Goal: Information Seeking & Learning: Learn about a topic

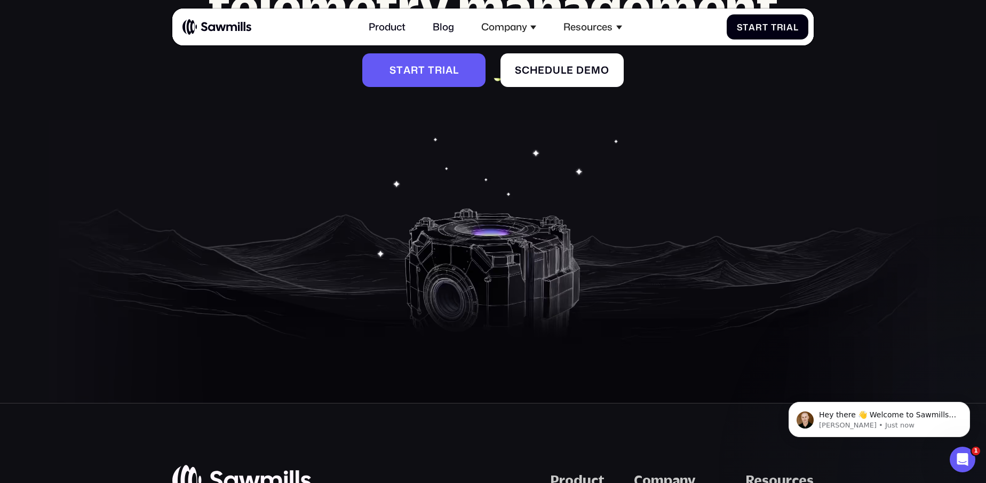
scroll to position [5600, 0]
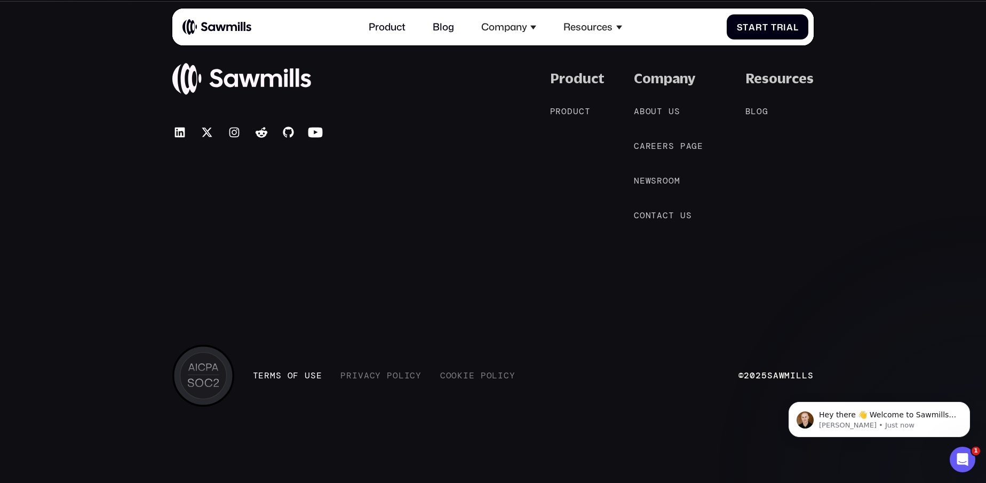
click at [276, 375] on span "s" at bounding box center [279, 375] width 6 height 10
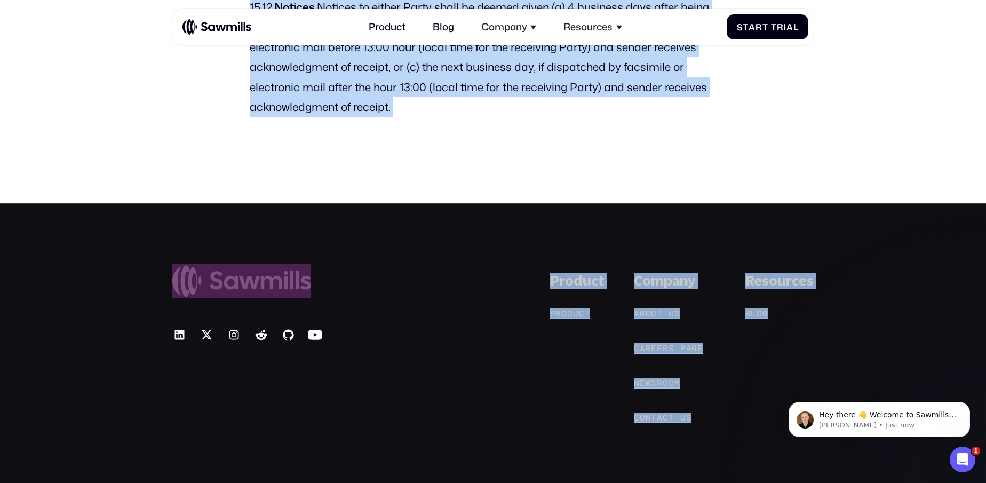
scroll to position [8245, 0]
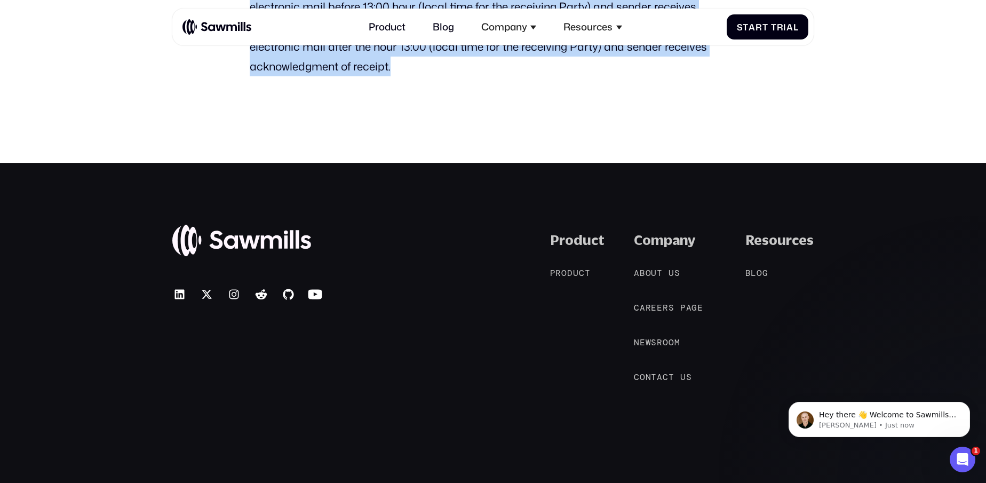
drag, startPoint x: 251, startPoint y: 221, endPoint x: 489, endPoint y: 70, distance: 282.1
copy div "This Subscription Agreement, including any of its exhibits, annexes and appendi…"
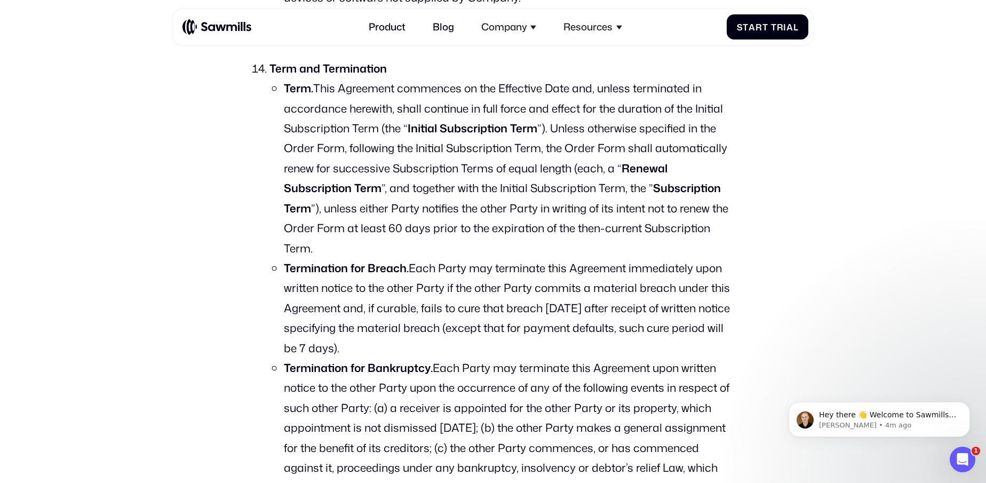
scroll to position [5739, 0]
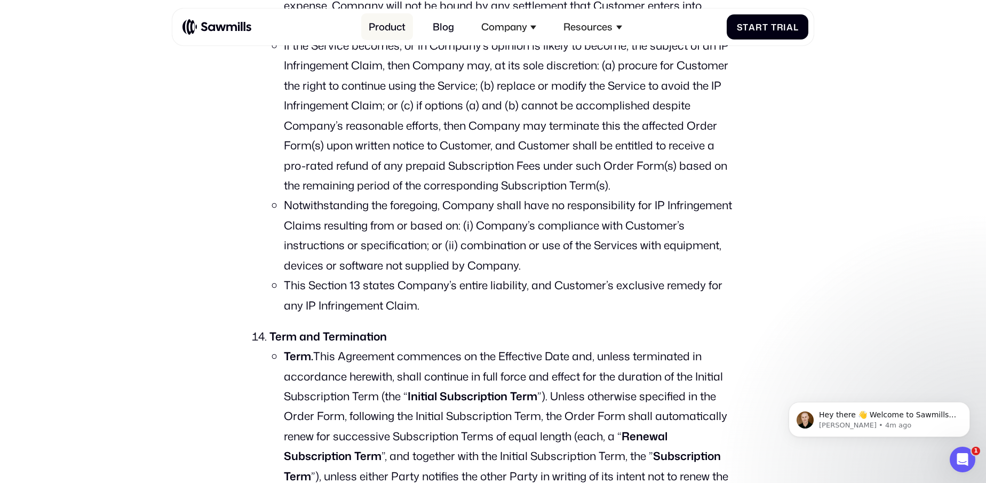
click at [386, 26] on link "Product" at bounding box center [387, 26] width 52 height 27
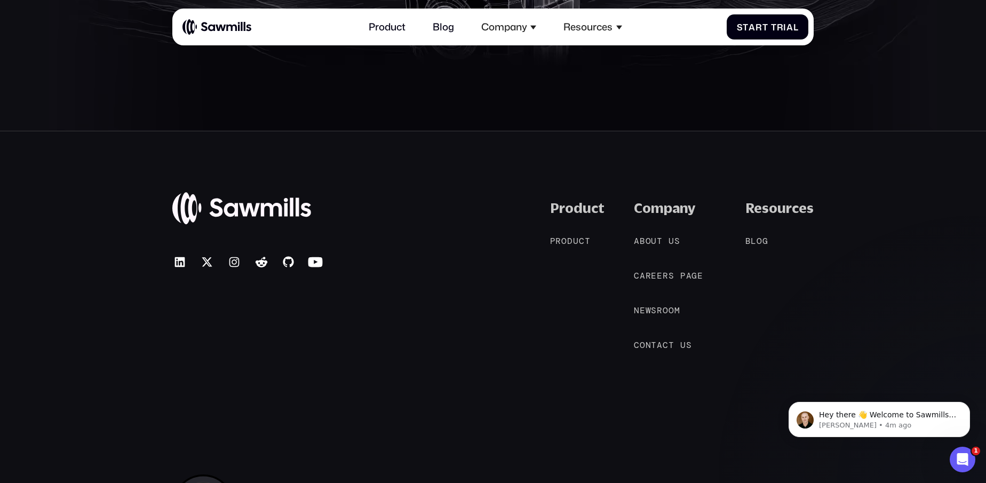
scroll to position [5072, 0]
